Goal: Navigation & Orientation: Find specific page/section

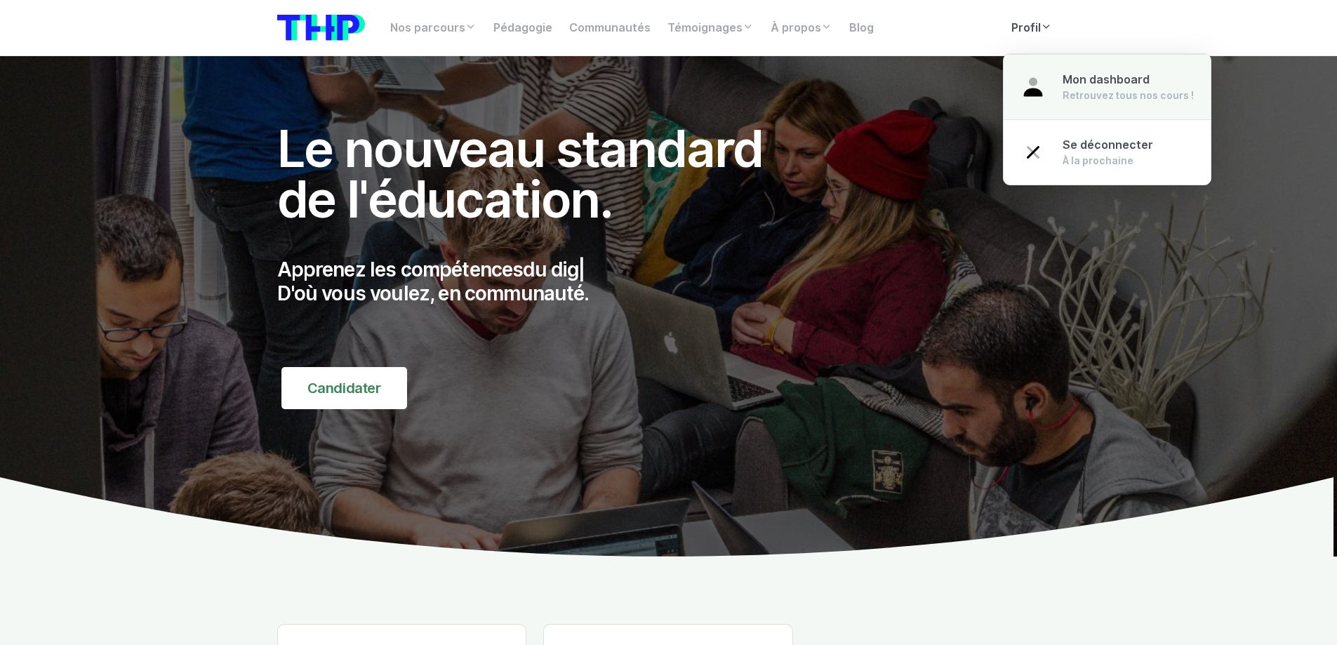
click at [1052, 93] on link "Mon dashboard Retrouvez tous nos cours !" at bounding box center [1107, 87] width 207 height 66
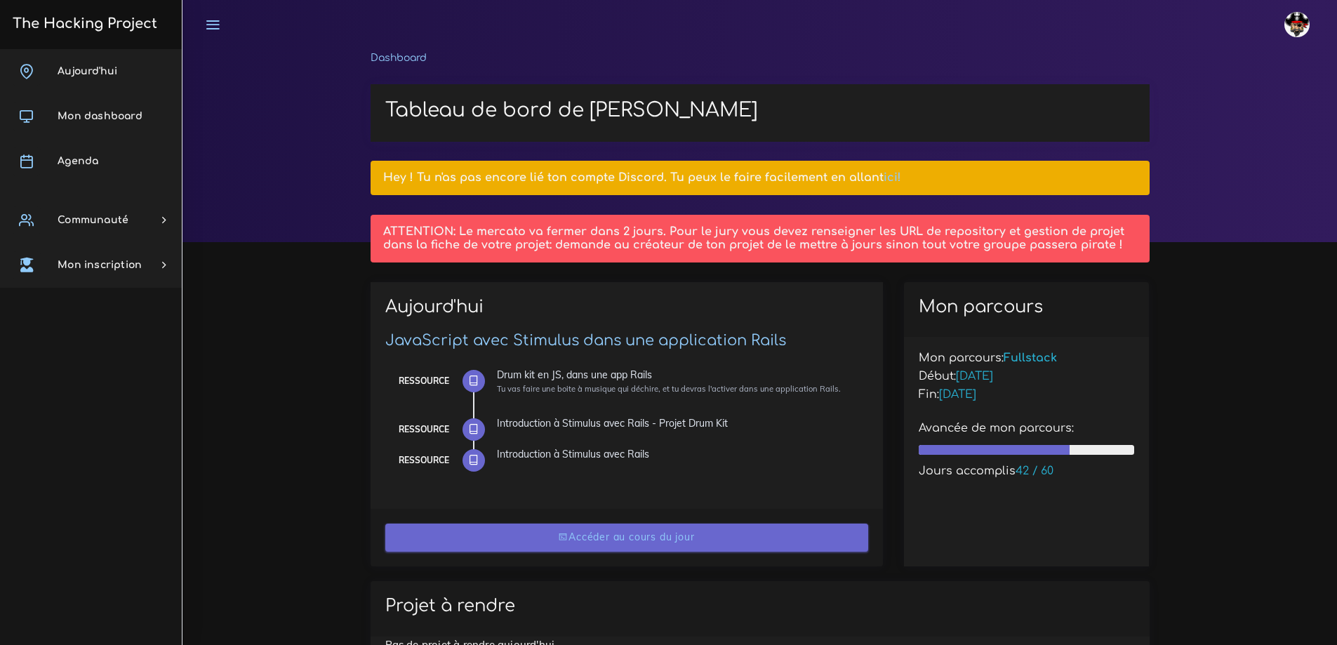
click at [629, 536] on link "Accéder au cours du jour" at bounding box center [626, 538] width 483 height 29
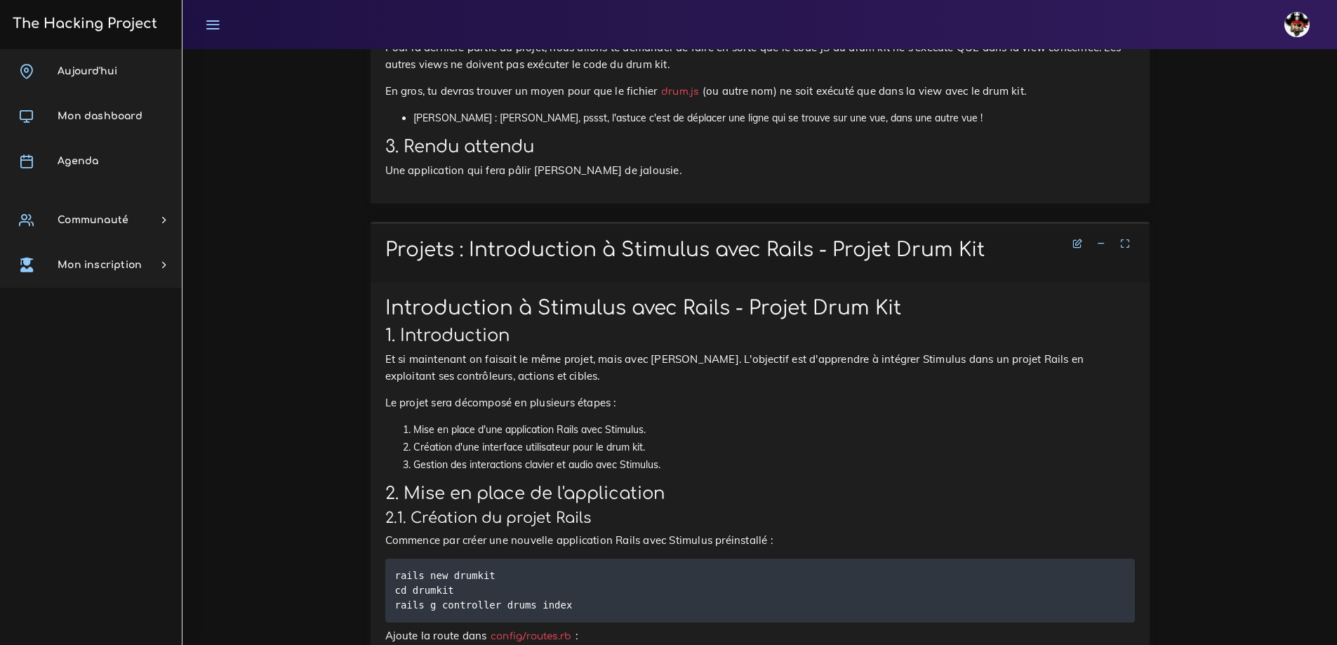
scroll to position [3159, 0]
